Goal: Task Accomplishment & Management: Manage account settings

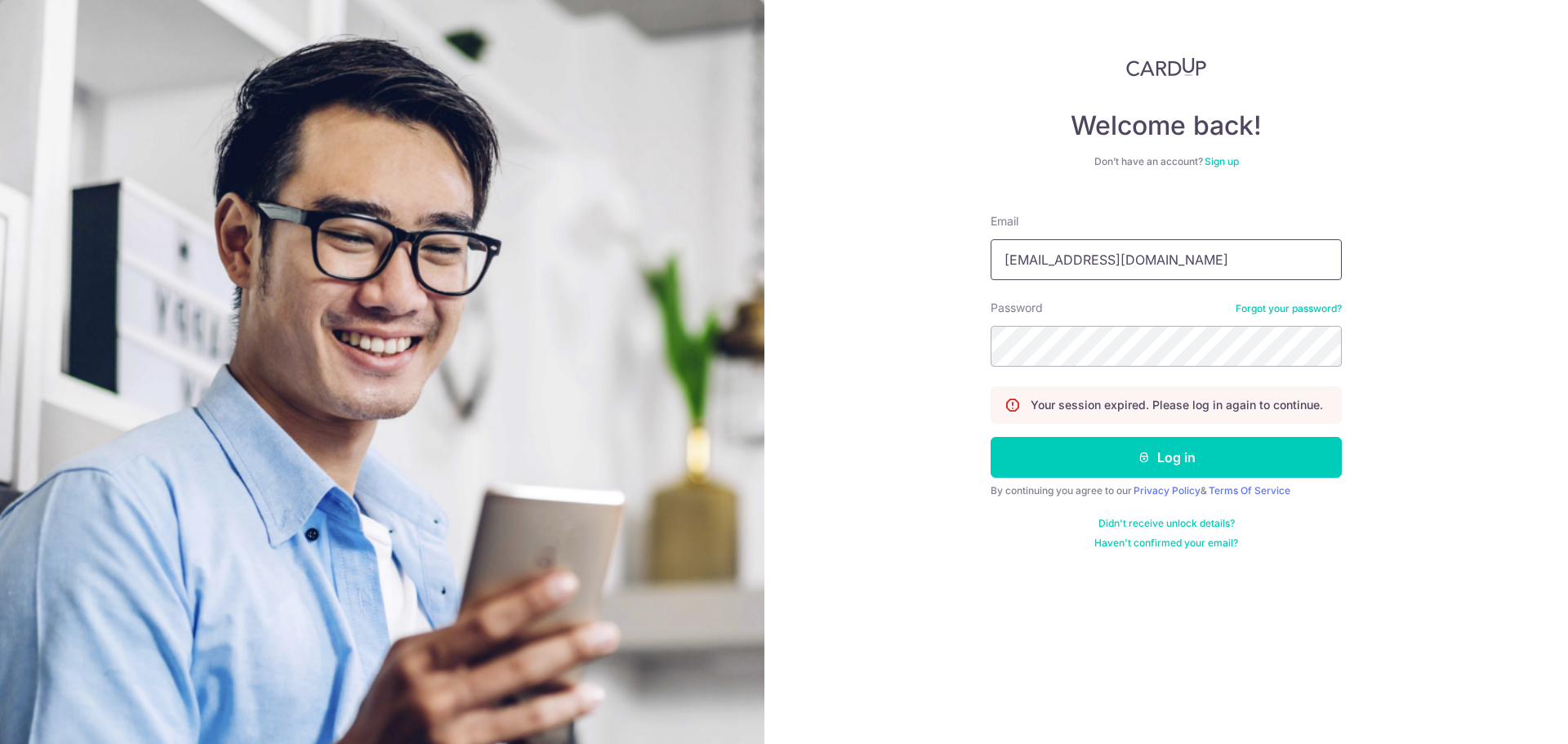
click at [1127, 270] on input "[EMAIL_ADDRESS][DOMAIN_NAME]" at bounding box center [1167, 260] width 351 height 41
type input "[EMAIL_ADDRESS][DOMAIN_NAME]"
click at [1132, 461] on button "Log in" at bounding box center [1167, 457] width 351 height 41
